Goal: Complete application form

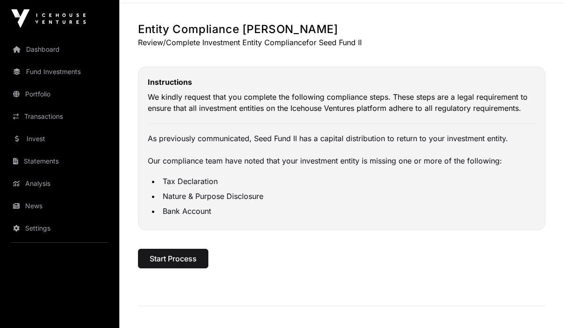
scroll to position [45, 0]
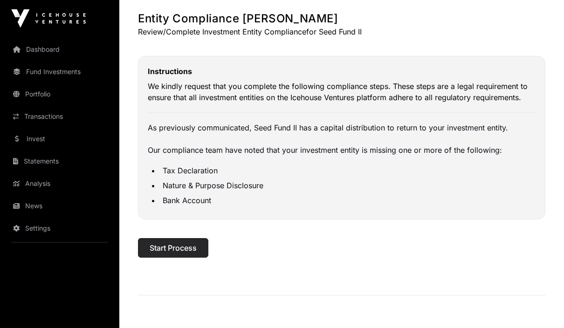
click at [160, 247] on span "Start Process" at bounding box center [173, 248] width 47 height 11
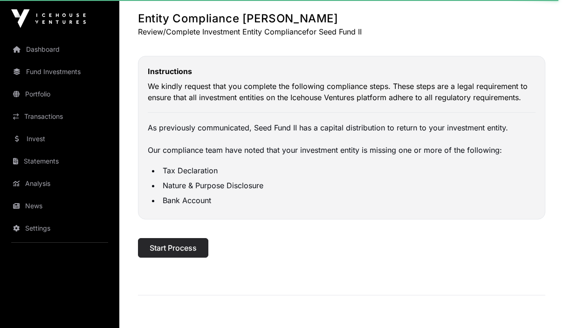
select select
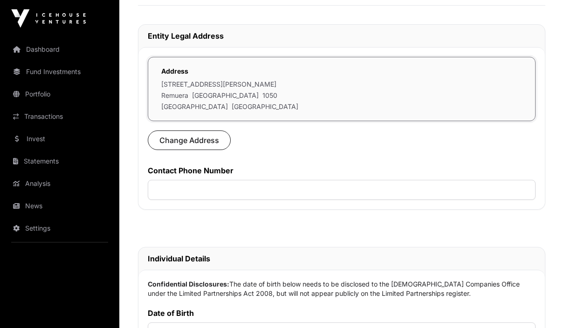
scroll to position [287, 0]
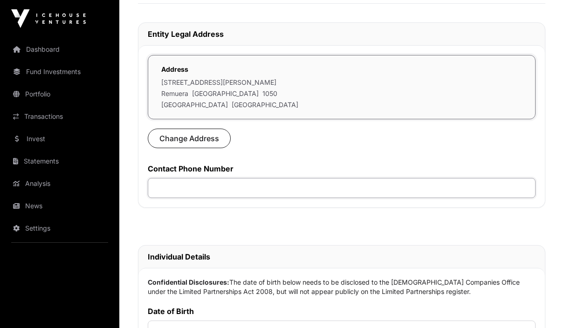
click at [174, 192] on input "text" at bounding box center [342, 188] width 388 height 20
type input "********"
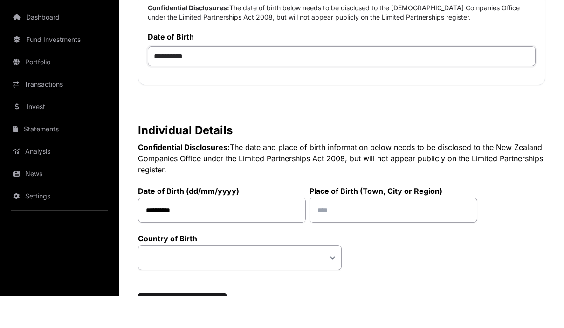
scroll to position [530, 0]
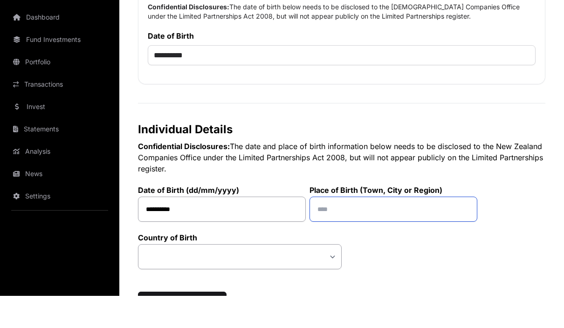
click at [400, 229] on input "text" at bounding box center [393, 241] width 168 height 25
type input "*********"
click at [181, 276] on select "**********" at bounding box center [240, 288] width 204 height 25
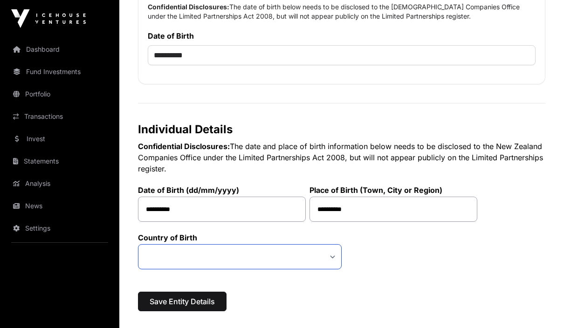
select select "***"
click at [189, 307] on span "Save Entity Details" at bounding box center [182, 301] width 65 height 11
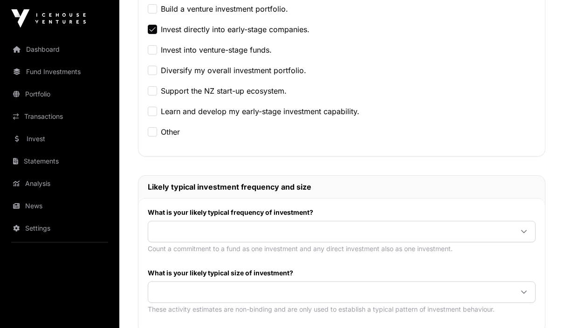
scroll to position [282, 0]
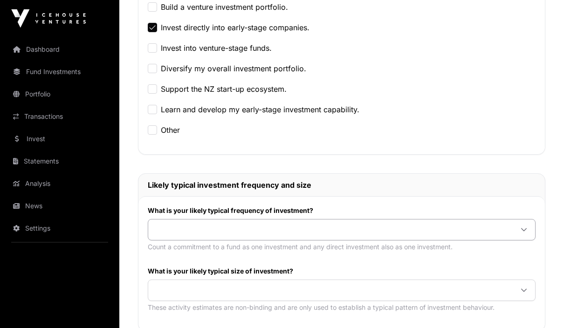
click at [168, 227] on span at bounding box center [330, 230] width 364 height 17
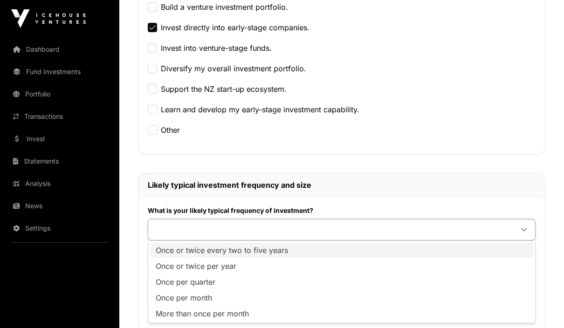
click at [165, 252] on span "Once or twice every two to five years" at bounding box center [222, 249] width 132 height 7
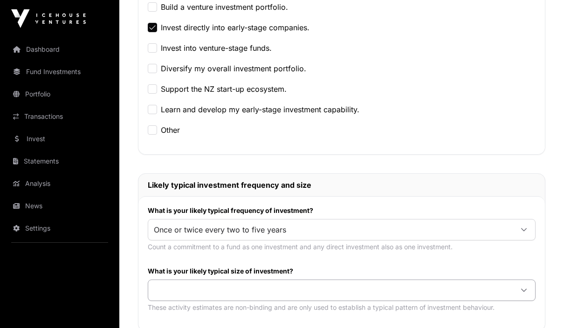
click at [165, 288] on span at bounding box center [330, 290] width 364 height 17
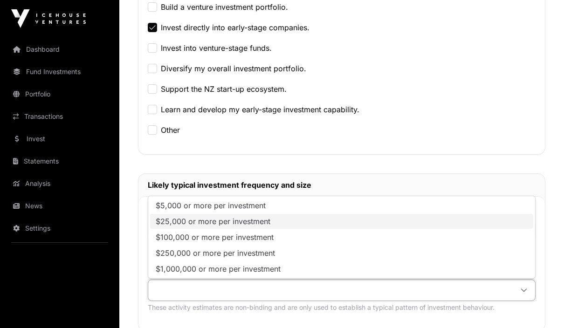
click at [163, 221] on span "$25,000 or more per investment" at bounding box center [213, 221] width 115 height 7
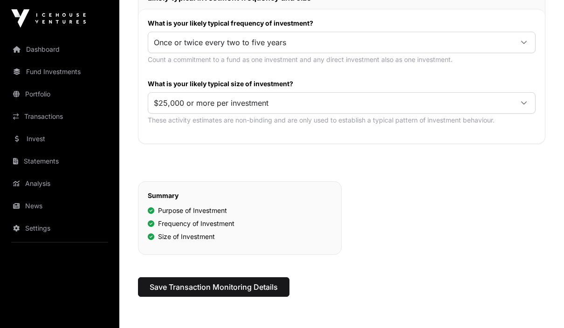
scroll to position [477, 0]
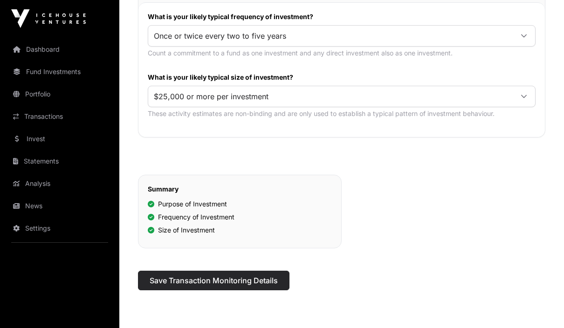
click at [171, 282] on span "Save Transaction Monitoring Details" at bounding box center [214, 280] width 128 height 11
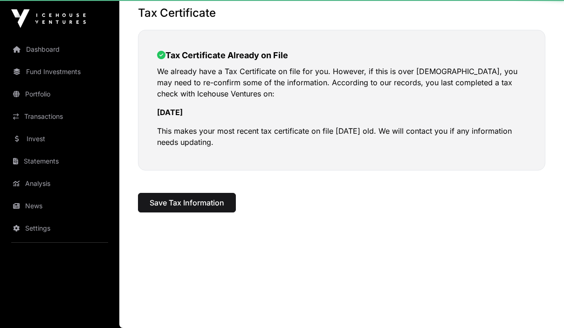
scroll to position [10, 0]
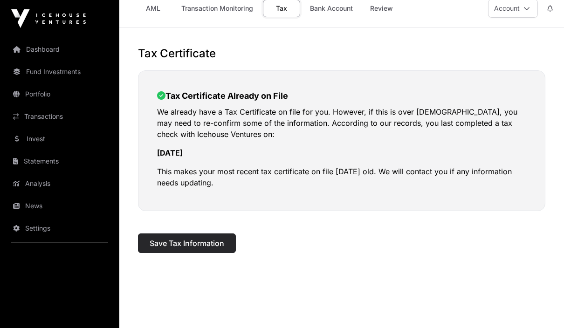
click at [163, 245] on span "Save Tax Information" at bounding box center [187, 243] width 75 height 11
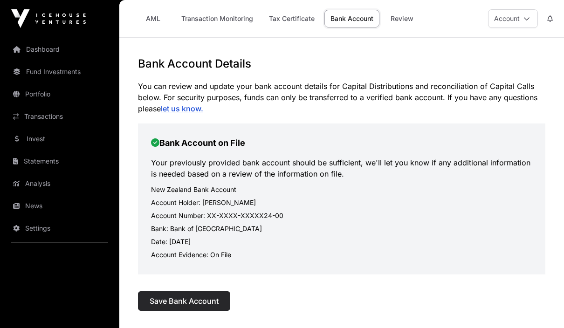
click at [159, 301] on span "Save Bank Account" at bounding box center [184, 300] width 69 height 11
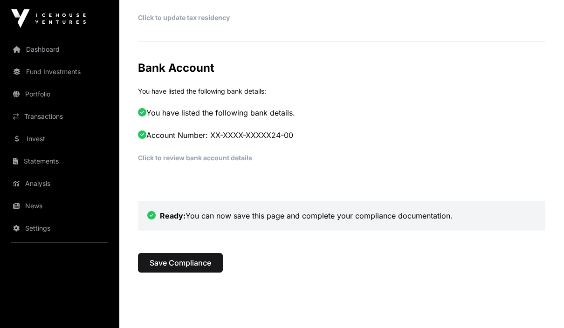
scroll to position [507, 0]
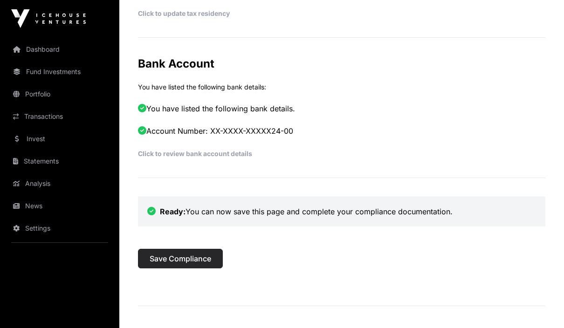
click at [163, 260] on span "Save Compliance" at bounding box center [180, 258] width 61 height 11
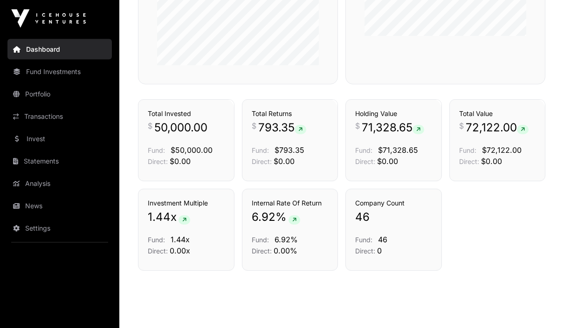
scroll to position [661, 0]
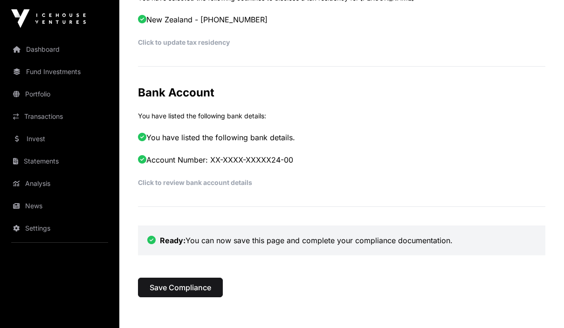
scroll to position [459, 0]
